Goal: Information Seeking & Learning: Learn about a topic

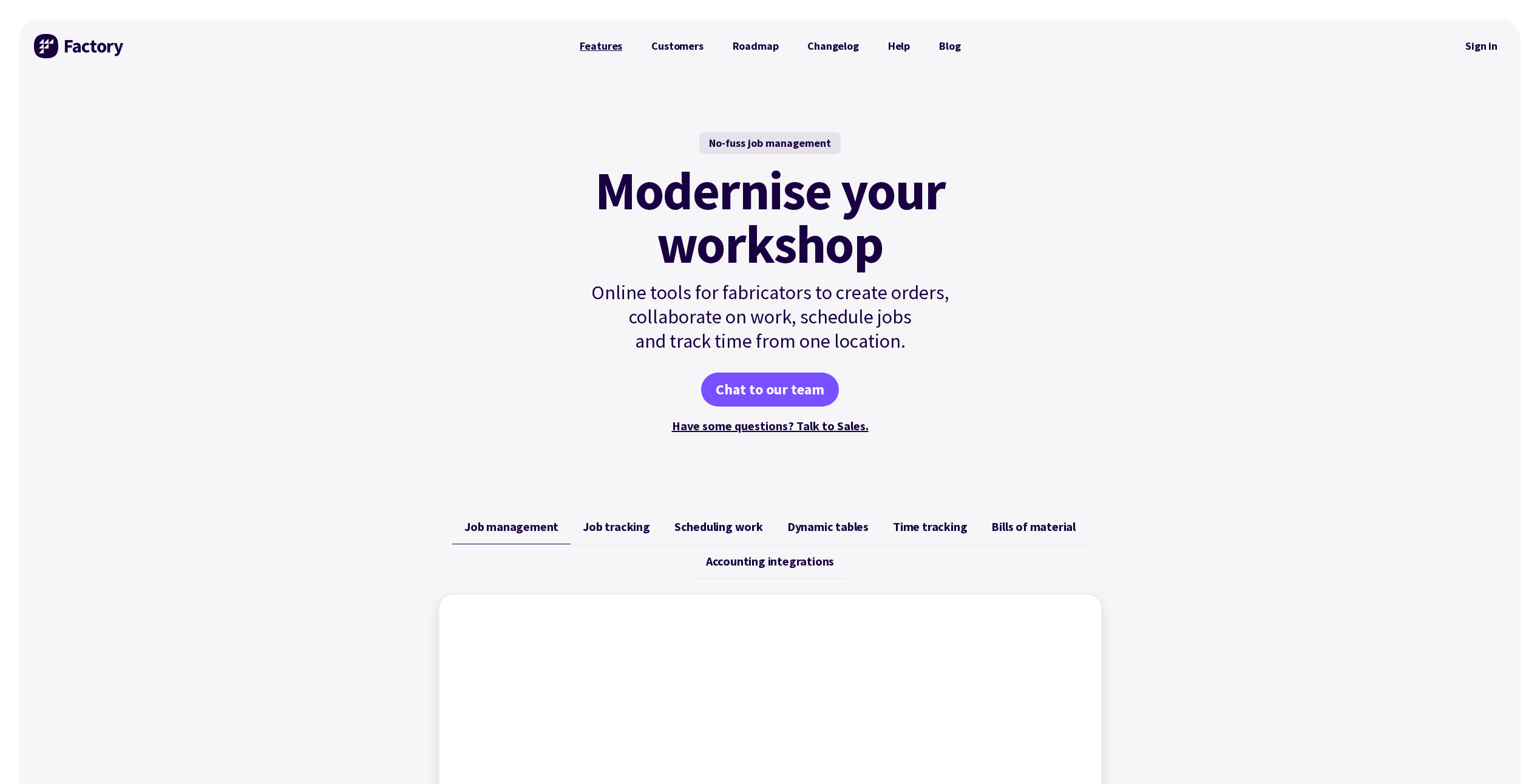
click at [606, 46] on link "Features" at bounding box center [601, 46] width 72 height 24
